Goal: Task Accomplishment & Management: Manage account settings

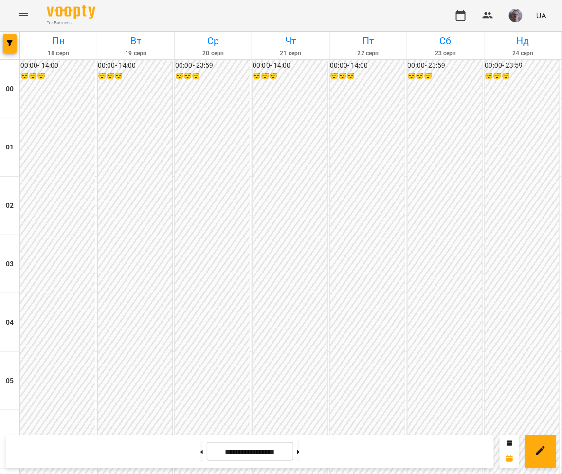
scroll to position [919, 0]
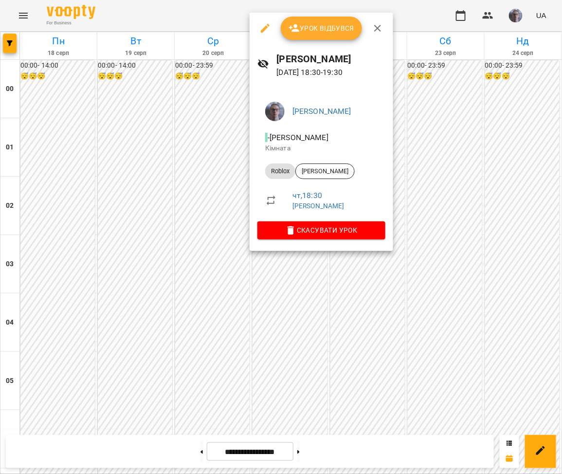
click at [320, 33] on span "Урок відбувся" at bounding box center [322, 28] width 66 height 12
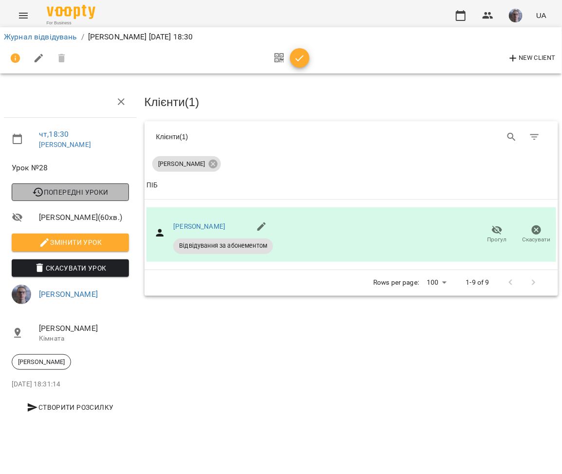
click at [90, 198] on span "Попередні уроки" at bounding box center [70, 192] width 102 height 12
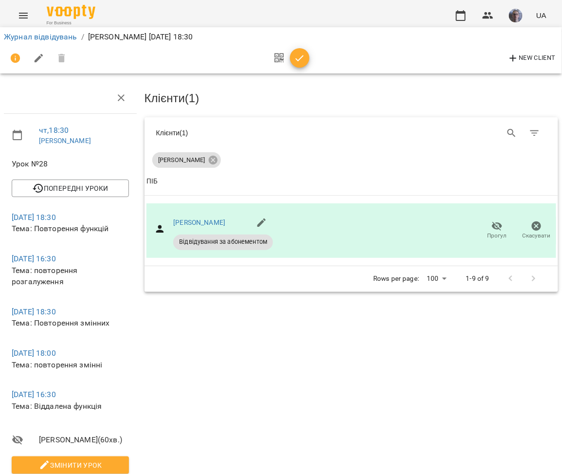
scroll to position [231, 0]
click at [67, 460] on span "Змінити урок" at bounding box center [70, 466] width 102 height 12
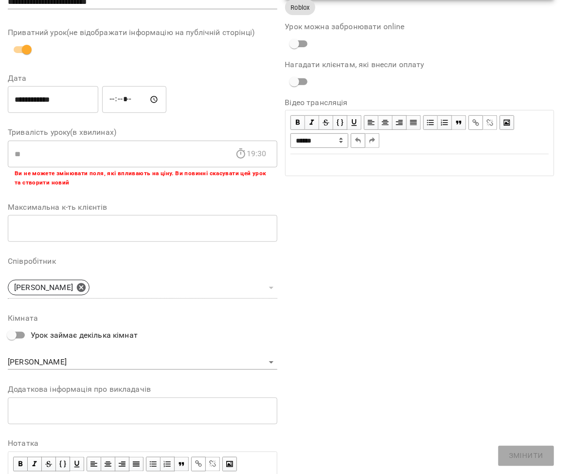
scroll to position [151, 0]
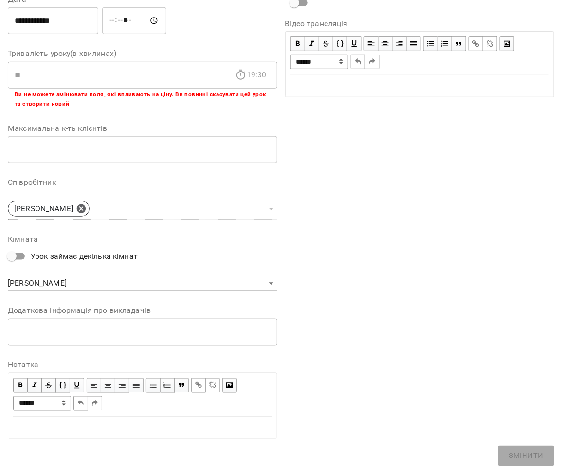
click at [99, 431] on div "Edit text" at bounding box center [142, 428] width 259 height 12
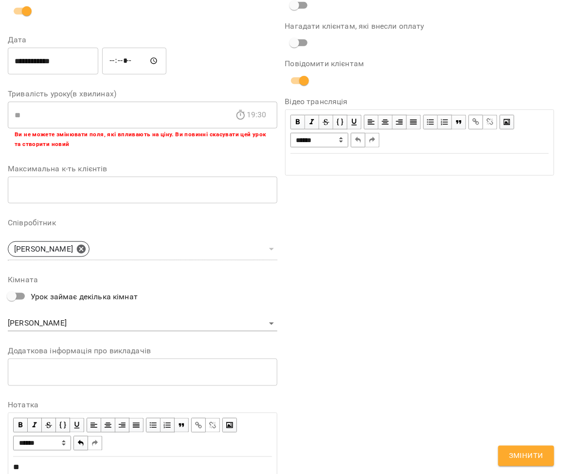
scroll to position [192, 0]
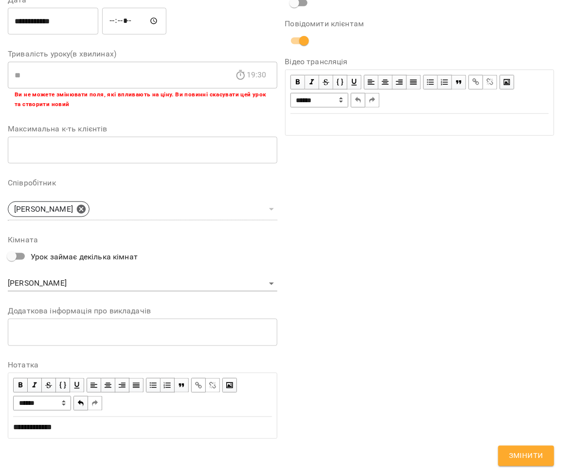
click at [521, 463] on button "Змінити" at bounding box center [527, 456] width 56 height 20
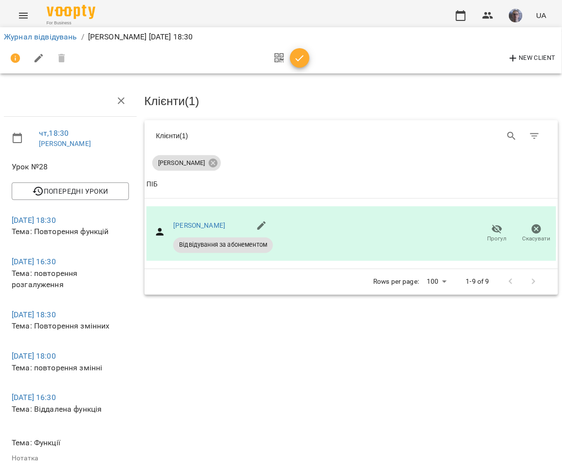
scroll to position [0, 0]
click at [466, 21] on button "button" at bounding box center [460, 15] width 23 height 23
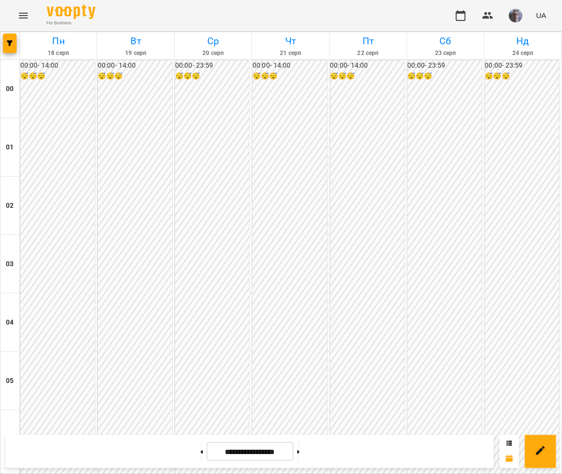
scroll to position [974, 0]
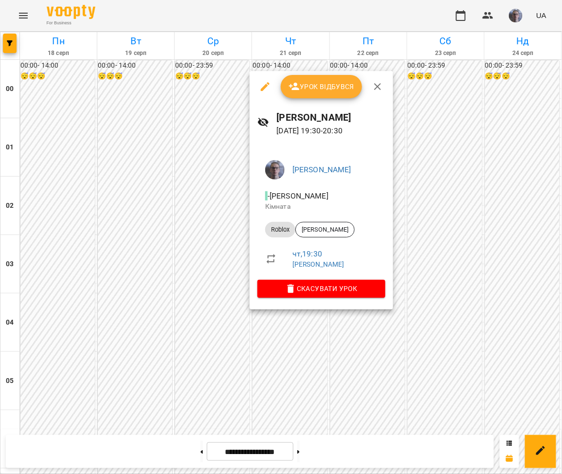
click at [303, 329] on div at bounding box center [281, 237] width 562 height 474
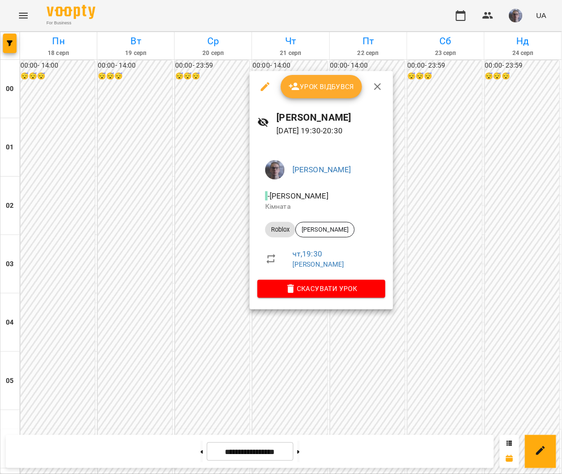
click at [320, 83] on span "Урок відбувся" at bounding box center [322, 87] width 66 height 12
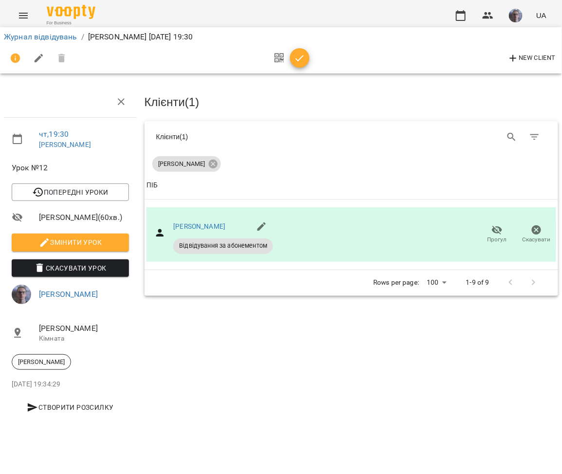
click at [80, 248] on span "Змінити урок" at bounding box center [70, 243] width 102 height 12
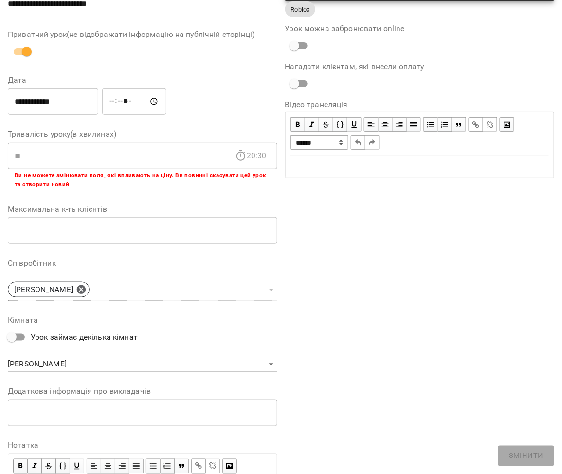
scroll to position [151, 0]
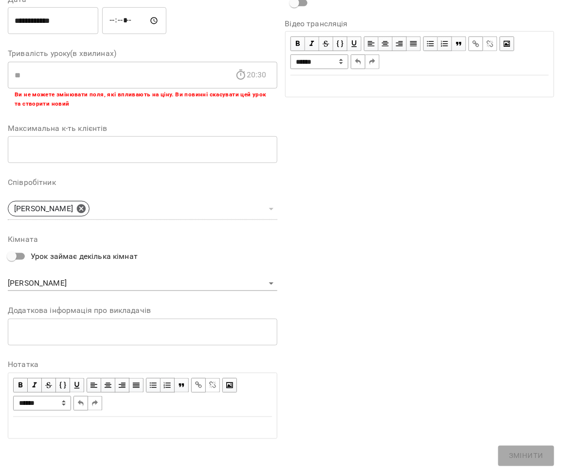
click at [111, 424] on div "Edit text" at bounding box center [142, 428] width 259 height 12
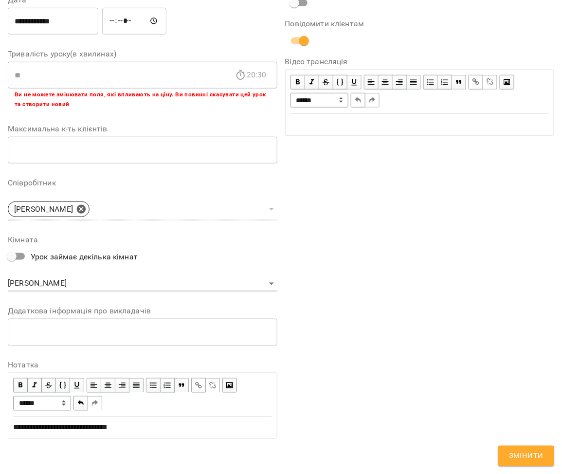
click at [514, 459] on span "Змінити" at bounding box center [526, 456] width 35 height 13
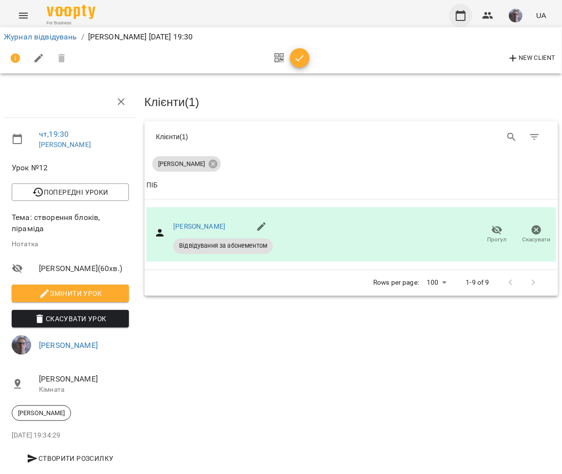
click at [467, 14] on icon "button" at bounding box center [461, 16] width 12 height 12
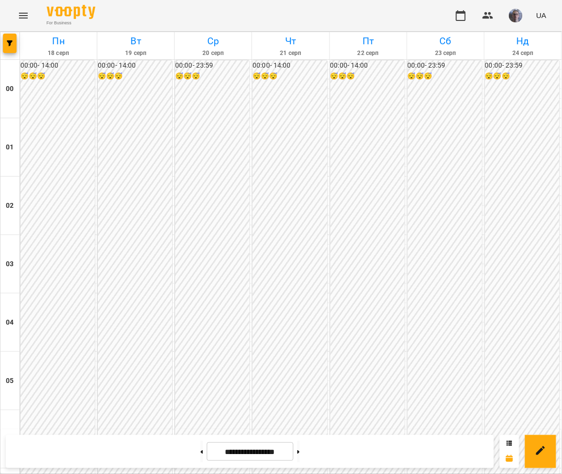
scroll to position [865, 0]
